Goal: Check status: Check status

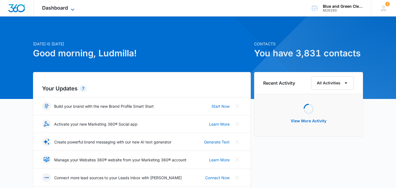
click at [65, 7] on span "Dashboard" at bounding box center [55, 8] width 26 height 6
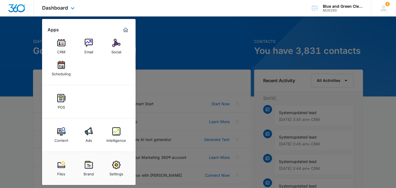
scroll to position [4, 0]
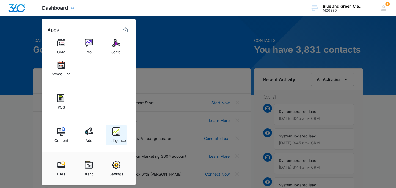
click at [115, 135] on img at bounding box center [116, 131] width 8 height 8
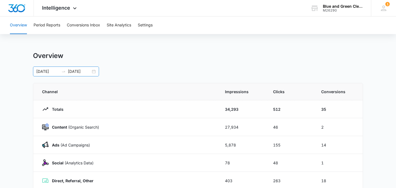
click at [88, 72] on input "[DATE]" at bounding box center [79, 72] width 23 height 6
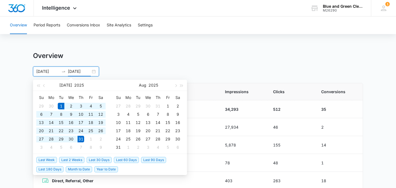
click at [92, 72] on div "[DATE] [DATE]" at bounding box center [66, 72] width 66 height 10
click at [181, 85] on span "button" at bounding box center [182, 85] width 3 height 3
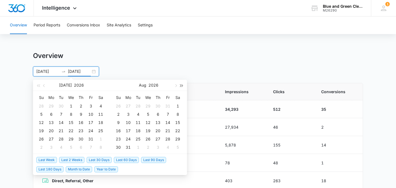
click at [181, 85] on span "button" at bounding box center [182, 85] width 3 height 3
click at [176, 85] on span "button" at bounding box center [175, 85] width 3 height 3
click at [38, 84] on span "button" at bounding box center [38, 85] width 3 height 3
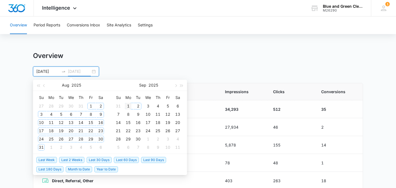
type input "[DATE]"
click at [128, 105] on div "1" at bounding box center [128, 106] width 7 height 7
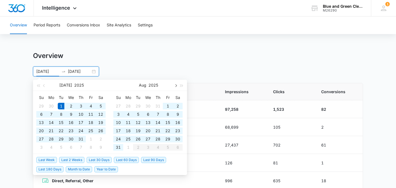
click at [176, 85] on span "button" at bounding box center [175, 85] width 3 height 3
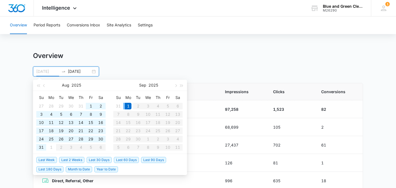
click at [124, 107] on td "1" at bounding box center [128, 106] width 10 height 8
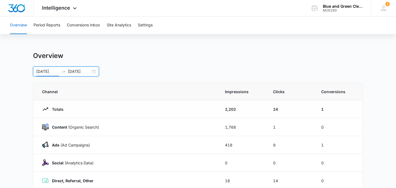
click at [91, 70] on div "[DATE] [DATE]" at bounding box center [66, 72] width 66 height 10
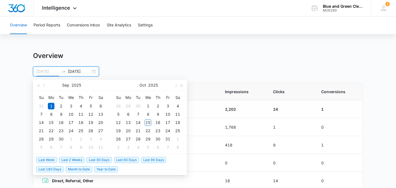
type input "[DATE]"
click at [52, 106] on div "1" at bounding box center [51, 106] width 7 height 7
type input "[DATE]"
click at [60, 139] on div "30" at bounding box center [61, 139] width 7 height 7
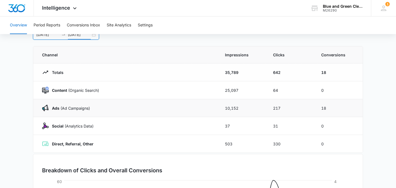
scroll to position [36, 0]
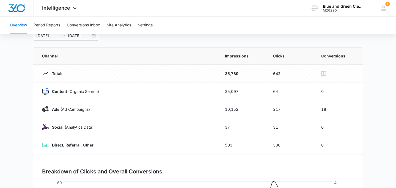
drag, startPoint x: 319, startPoint y: 74, endPoint x: 331, endPoint y: 75, distance: 11.6
click at [331, 75] on td "18" at bounding box center [339, 74] width 48 height 18
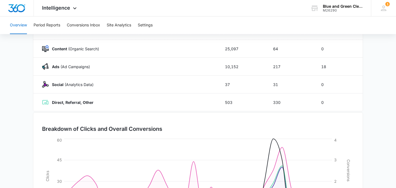
scroll to position [75, 0]
